Goal: Task Accomplishment & Management: Use online tool/utility

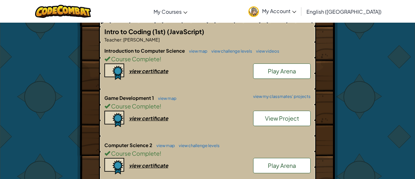
scroll to position [123, 0]
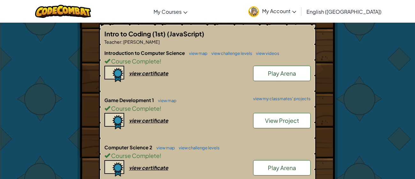
click at [266, 123] on span "View Project" at bounding box center [282, 120] width 34 height 7
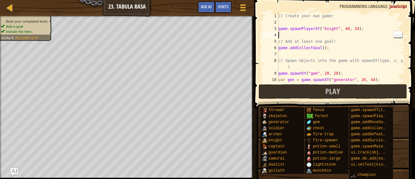
click at [317, 34] on div "// Create your own game! game . spawnPlayerXY ( "knight" , 40 , 34 ) ; // Add a…" at bounding box center [341, 54] width 128 height 83
click at [310, 37] on div "// Create your own game! game . spawnPlayerXY ( "knight" , 40 , 34 ) ; // Add a…" at bounding box center [341, 54] width 128 height 83
type textarea "h"
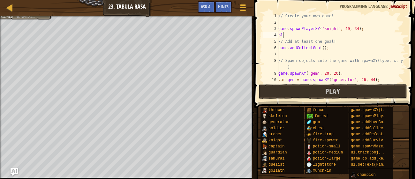
scroll to position [3, 0]
type textarea "p"
click at [245, 9] on div at bounding box center [242, 7] width 9 height 9
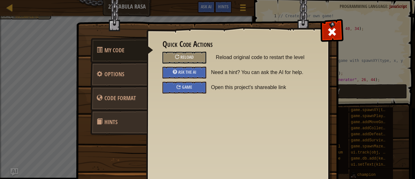
click at [328, 33] on span at bounding box center [332, 32] width 10 height 10
click at [329, 31] on div "// Create your own game! game . spawnPlayerXY ( "knight" , 40 , 34 ) ; // Add a…" at bounding box center [341, 54] width 128 height 83
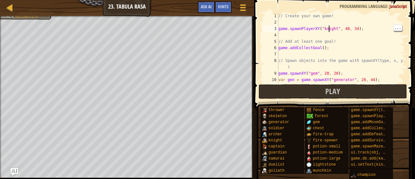
type textarea "game.spawnPlayerXY("knight", 40, 34);"
click at [206, 9] on span "Ask AI" at bounding box center [206, 7] width 11 height 6
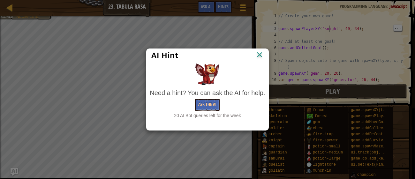
click at [257, 61] on div "AI Hint" at bounding box center [207, 55] width 122 height 13
click at [262, 58] on img at bounding box center [259, 55] width 8 height 10
